Goal: Transaction & Acquisition: Purchase product/service

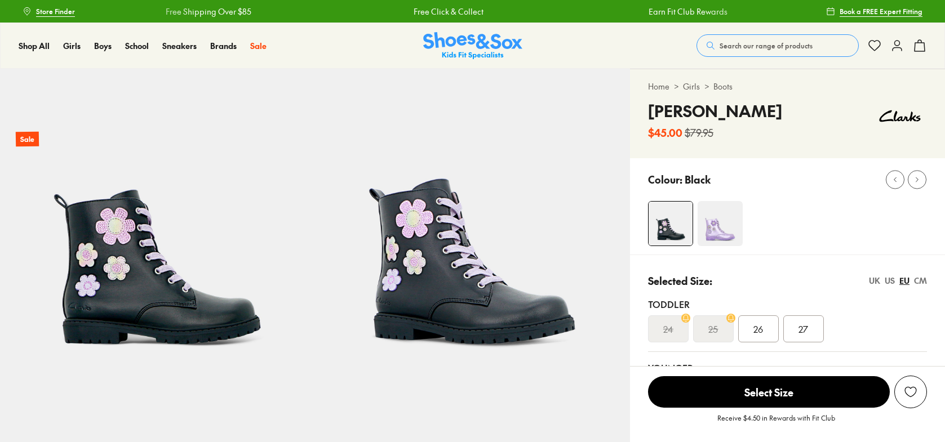
select select "*"
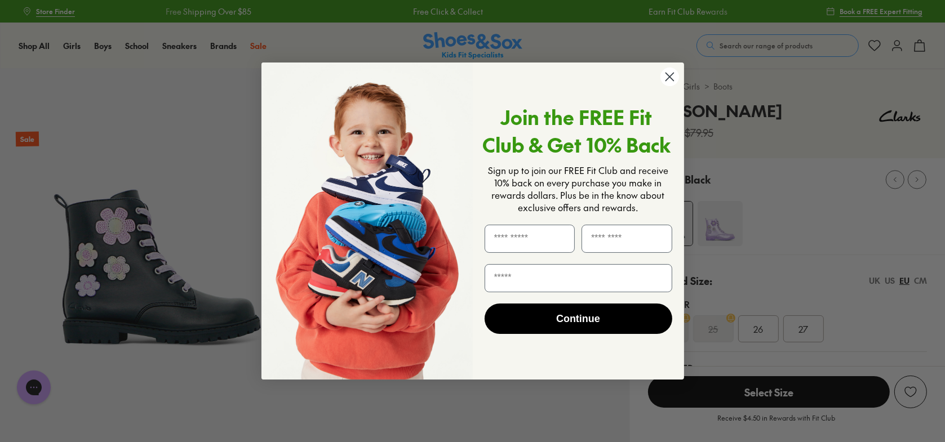
click at [674, 78] on circle "Close dialog" at bounding box center [669, 77] width 19 height 19
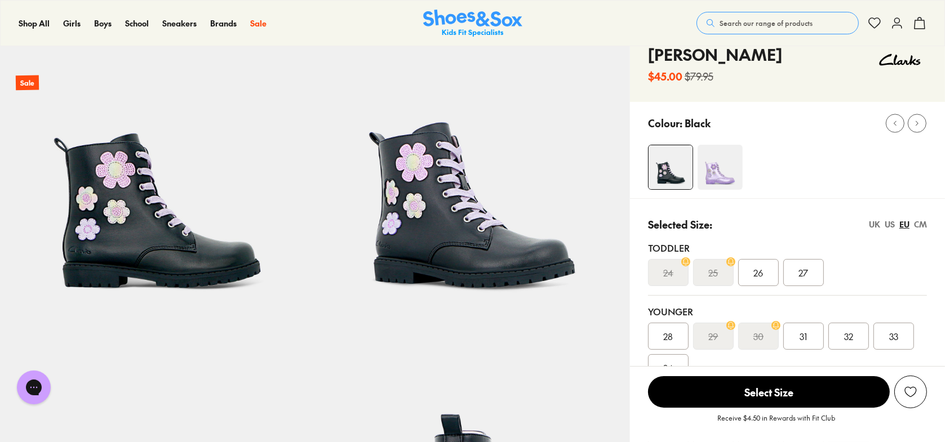
scroll to position [113, 0]
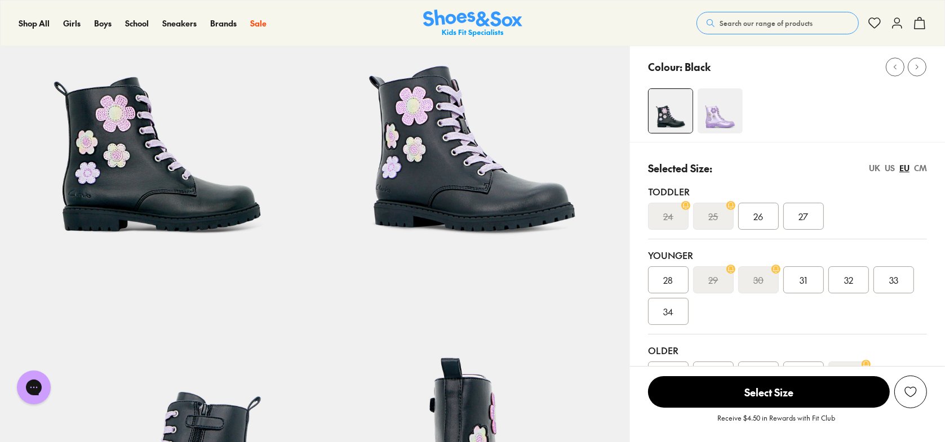
click at [889, 169] on div "US" at bounding box center [890, 168] width 10 height 12
click at [873, 167] on div "UK" at bounding box center [874, 168] width 11 height 12
click at [800, 281] on span "012.5" at bounding box center [804, 280] width 20 height 14
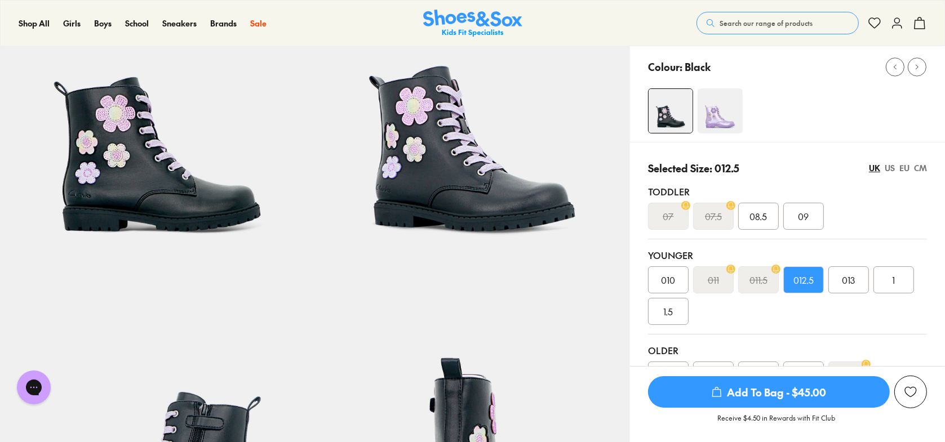
click at [906, 168] on div "EU" at bounding box center [904, 168] width 10 height 12
click at [849, 282] on span "32" at bounding box center [848, 280] width 9 height 14
click at [877, 166] on div "UK" at bounding box center [874, 168] width 11 height 12
click at [716, 277] on s "011" at bounding box center [713, 280] width 11 height 14
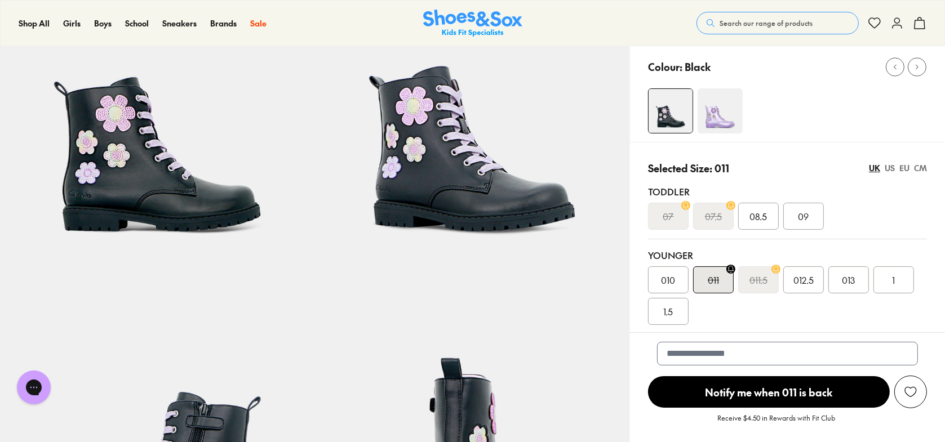
click at [762, 285] on s "011.5" at bounding box center [759, 280] width 18 height 14
click at [907, 167] on div "EU" at bounding box center [904, 168] width 10 height 12
